Goal: Information Seeking & Learning: Learn about a topic

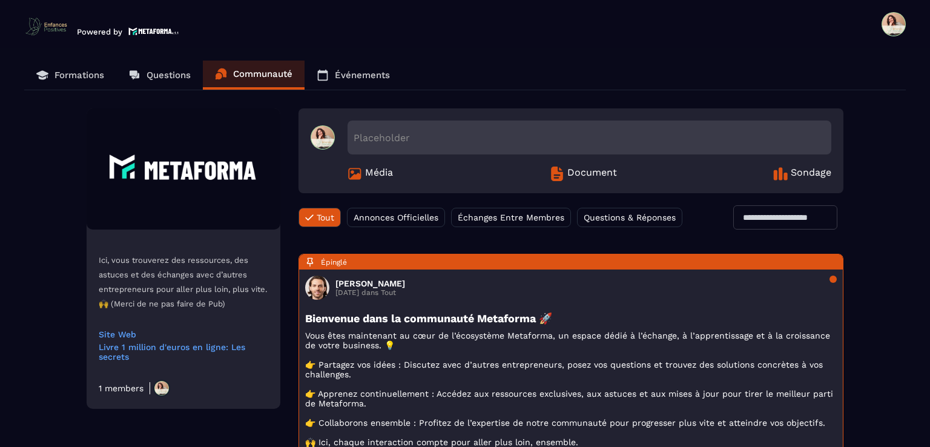
click at [70, 73] on p "Formations" at bounding box center [80, 75] width 50 height 11
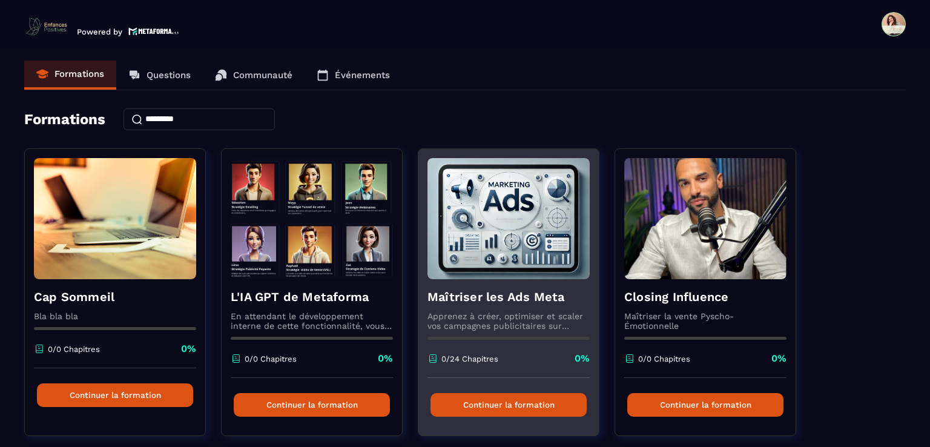
click at [498, 280] on div "Maîtriser les Ads Meta Apprenez à créer, optimiser et scaler vos campagnes publ…" at bounding box center [508, 328] width 180 height 99
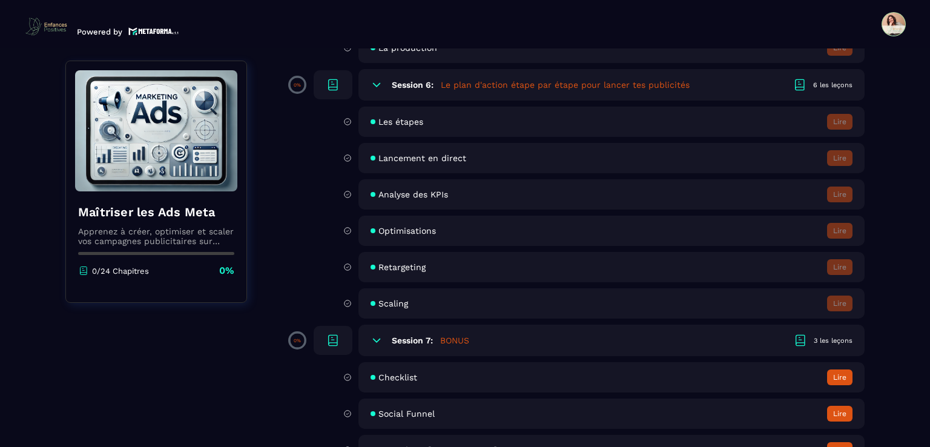
scroll to position [884, 0]
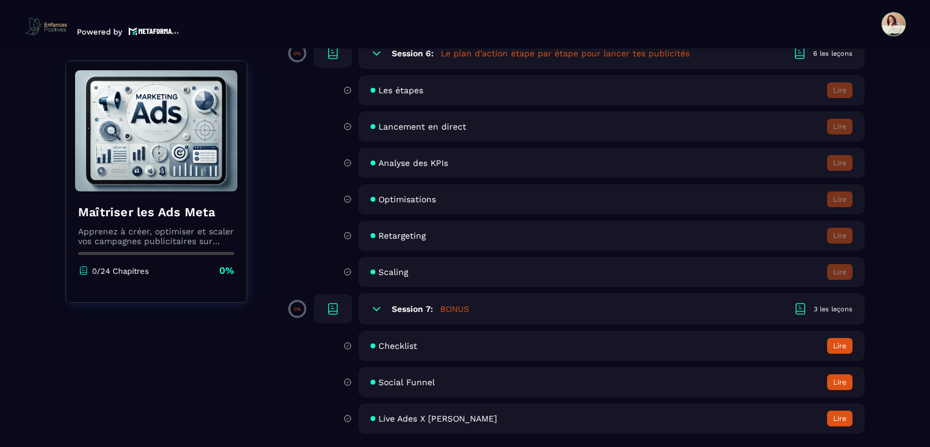
click at [821, 380] on div "Social Funnel Lire" at bounding box center [612, 382] width 506 height 30
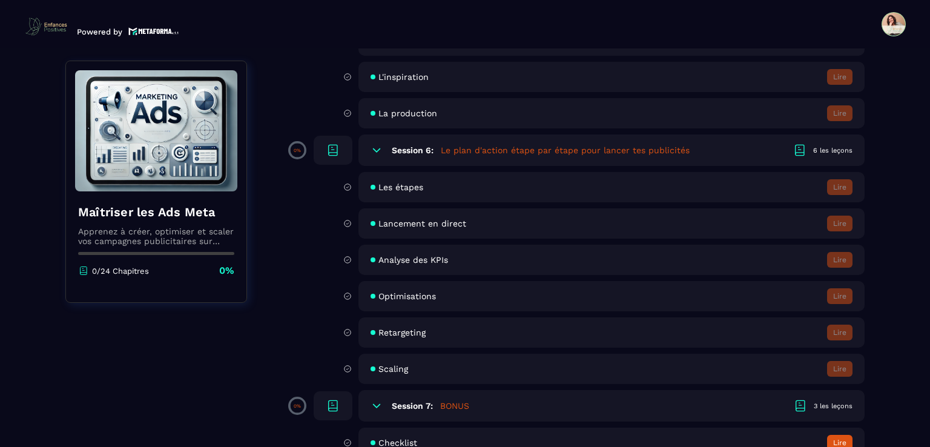
scroll to position [884, 0]
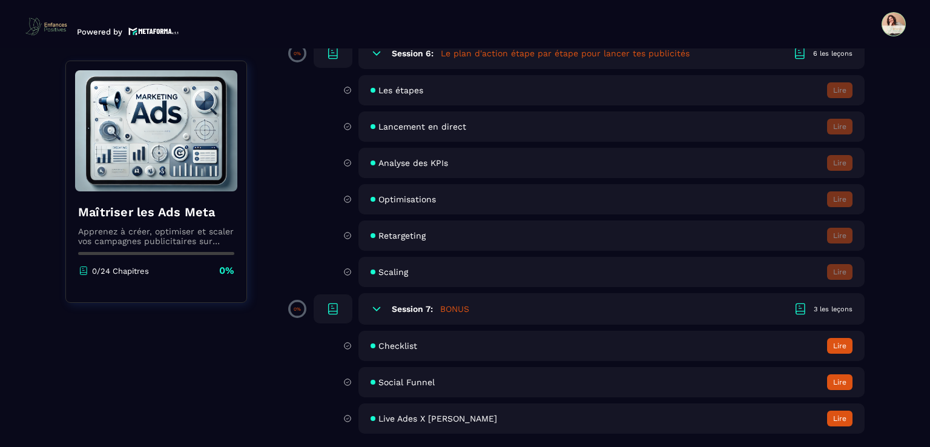
click at [831, 418] on button "Lire" at bounding box center [839, 419] width 25 height 16
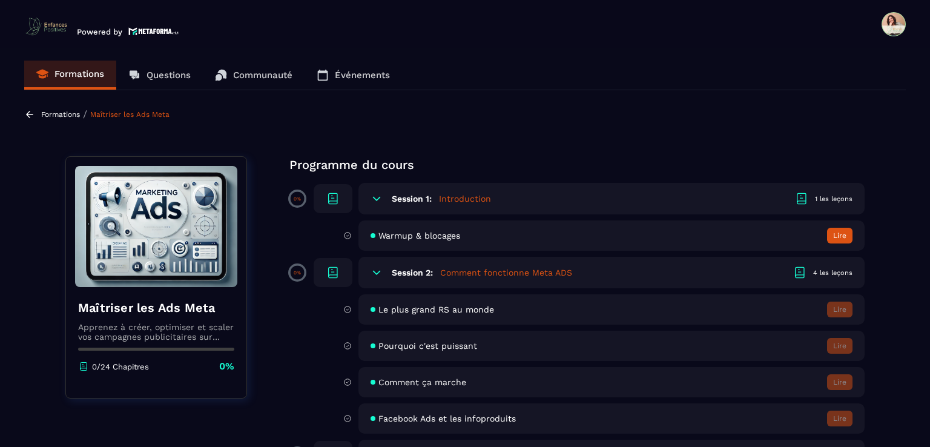
click at [59, 76] on p "Formations" at bounding box center [80, 73] width 50 height 11
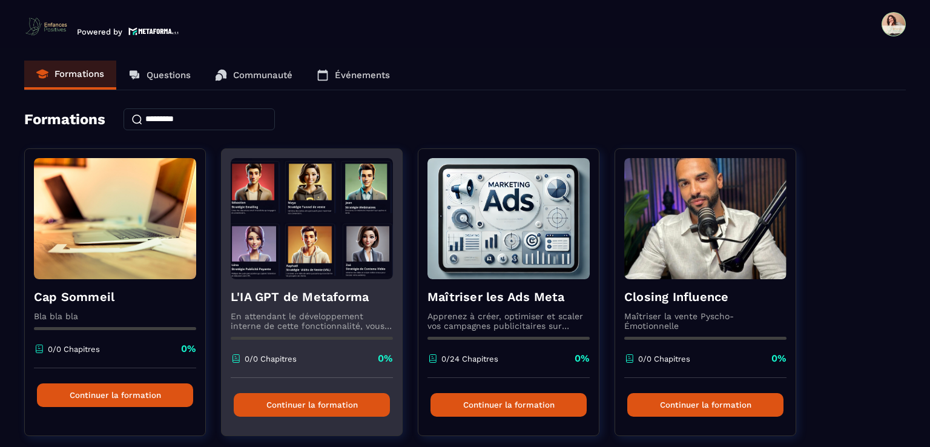
click at [337, 288] on h4 "L'IA GPT de Metaforma" at bounding box center [312, 296] width 162 height 17
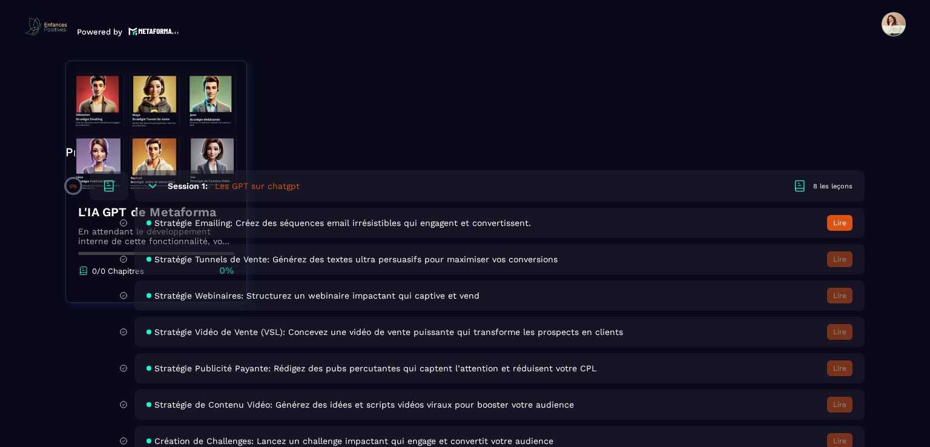
scroll to position [373, 0]
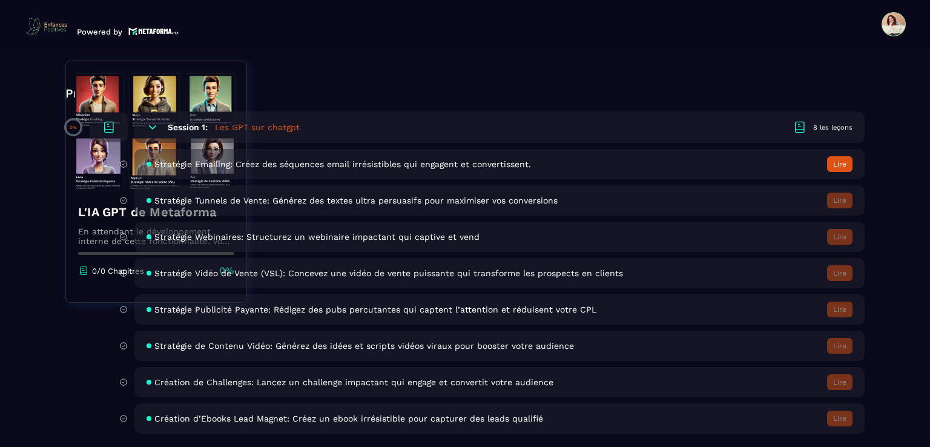
click at [836, 164] on button "Lire" at bounding box center [839, 164] width 25 height 16
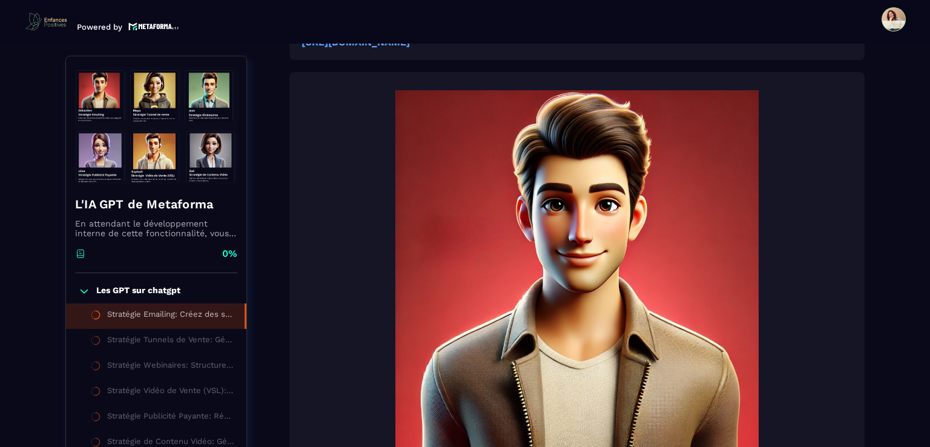
scroll to position [247, 0]
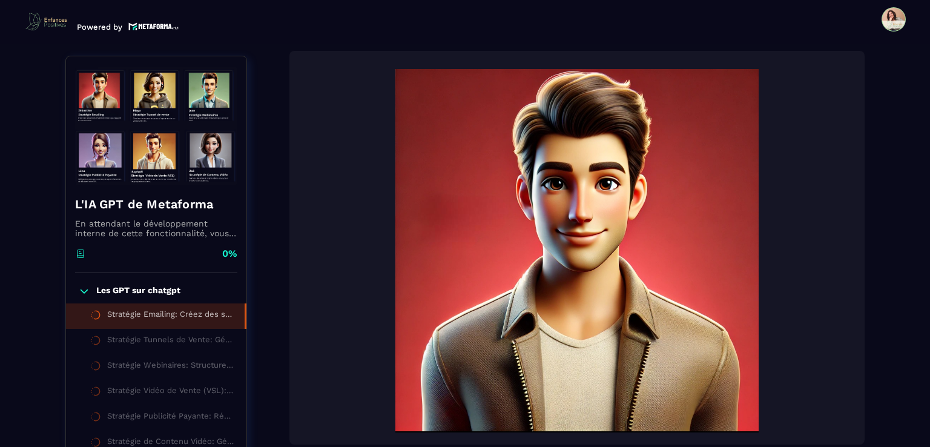
click at [23, 382] on section "Formations Questions Communauté Événements Formations / L'IA GPT de Metaforma /…" at bounding box center [465, 245] width 930 height 403
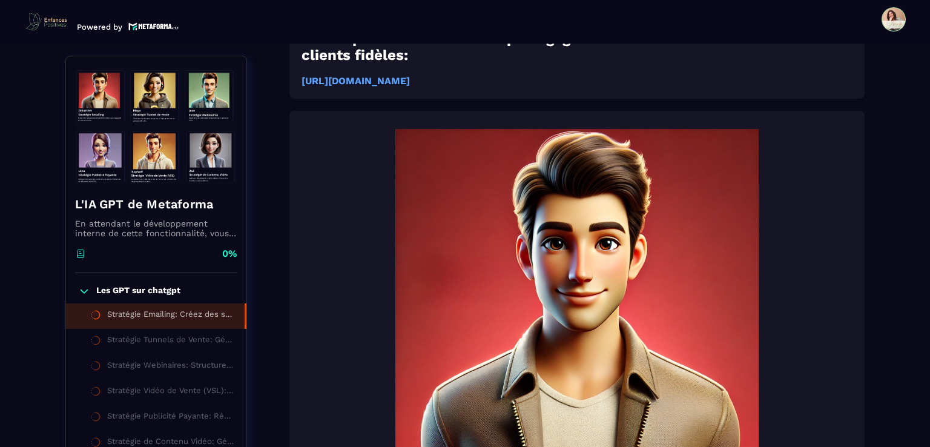
scroll to position [187, 0]
click at [586, 272] on img at bounding box center [577, 311] width 551 height 363
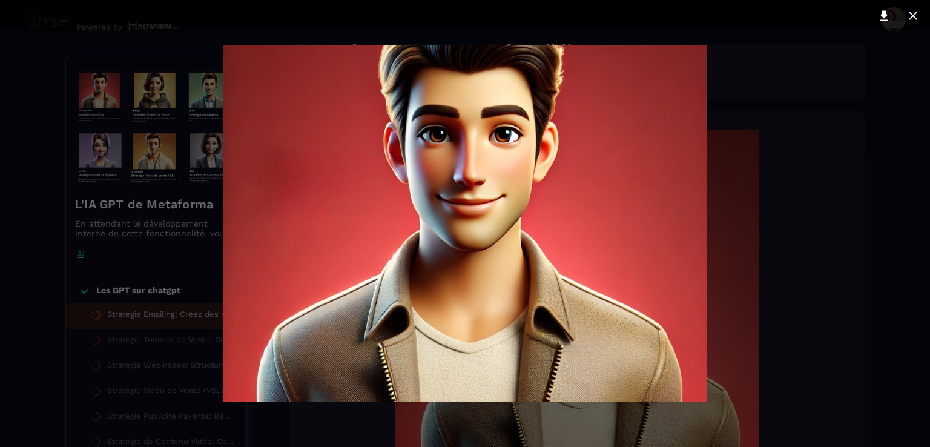
click at [586, 272] on img at bounding box center [465, 223] width 485 height 357
click at [863, 267] on div at bounding box center [465, 223] width 930 height 447
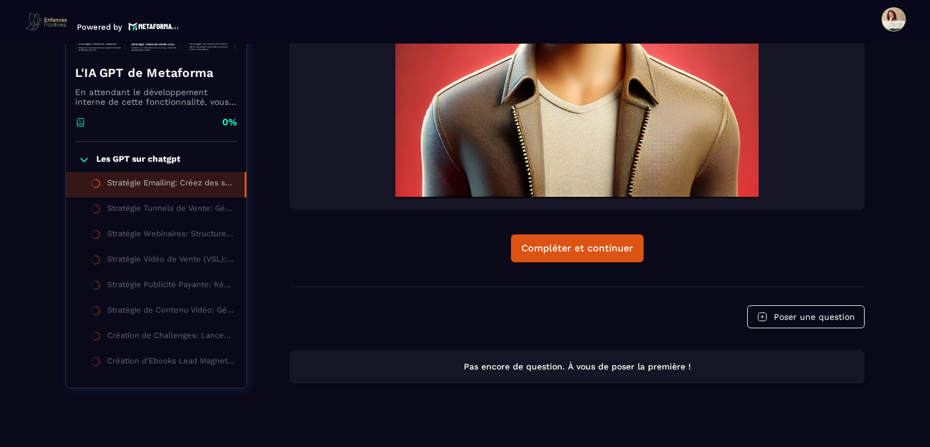
scroll to position [0, 0]
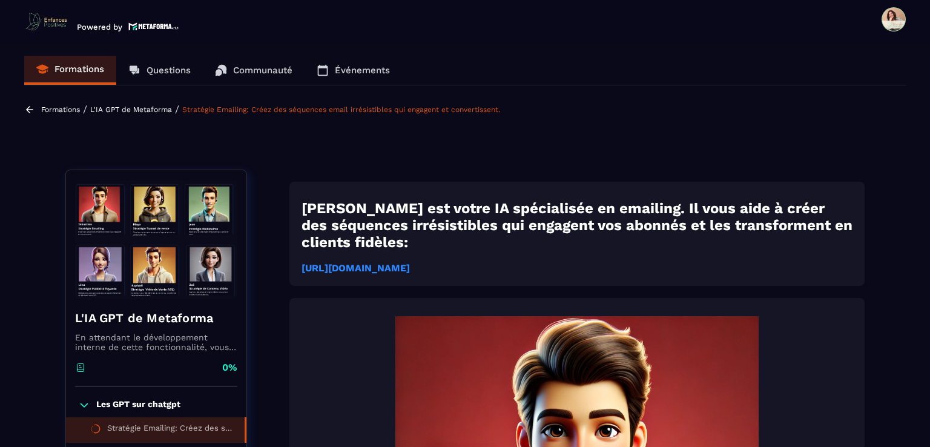
click at [410, 262] on strong "[URL][DOMAIN_NAME]" at bounding box center [356, 268] width 108 height 12
